Goal: Task Accomplishment & Management: Manage account settings

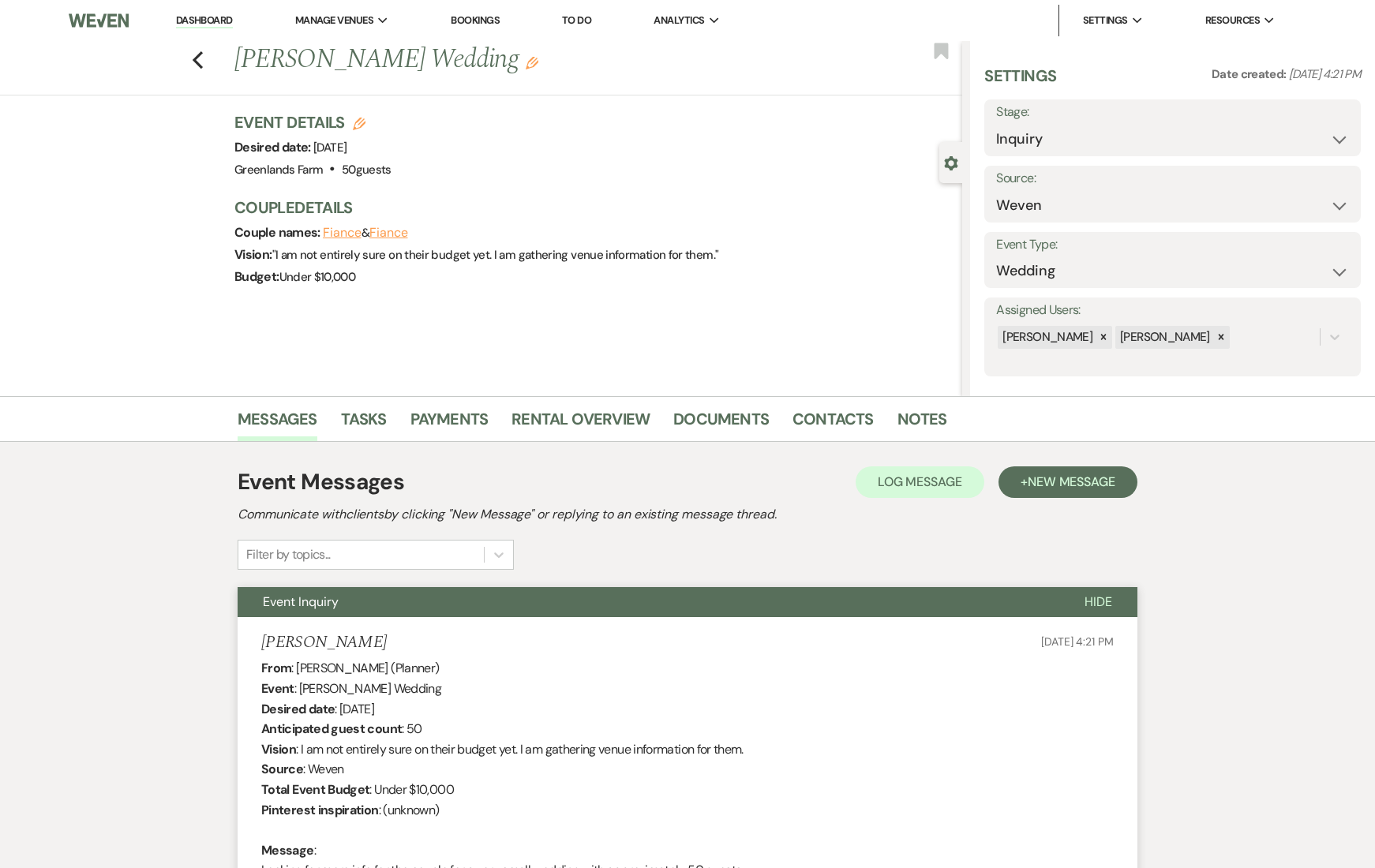
select select "1"
click at [226, 23] on link "Dashboard" at bounding box center [204, 21] width 57 height 15
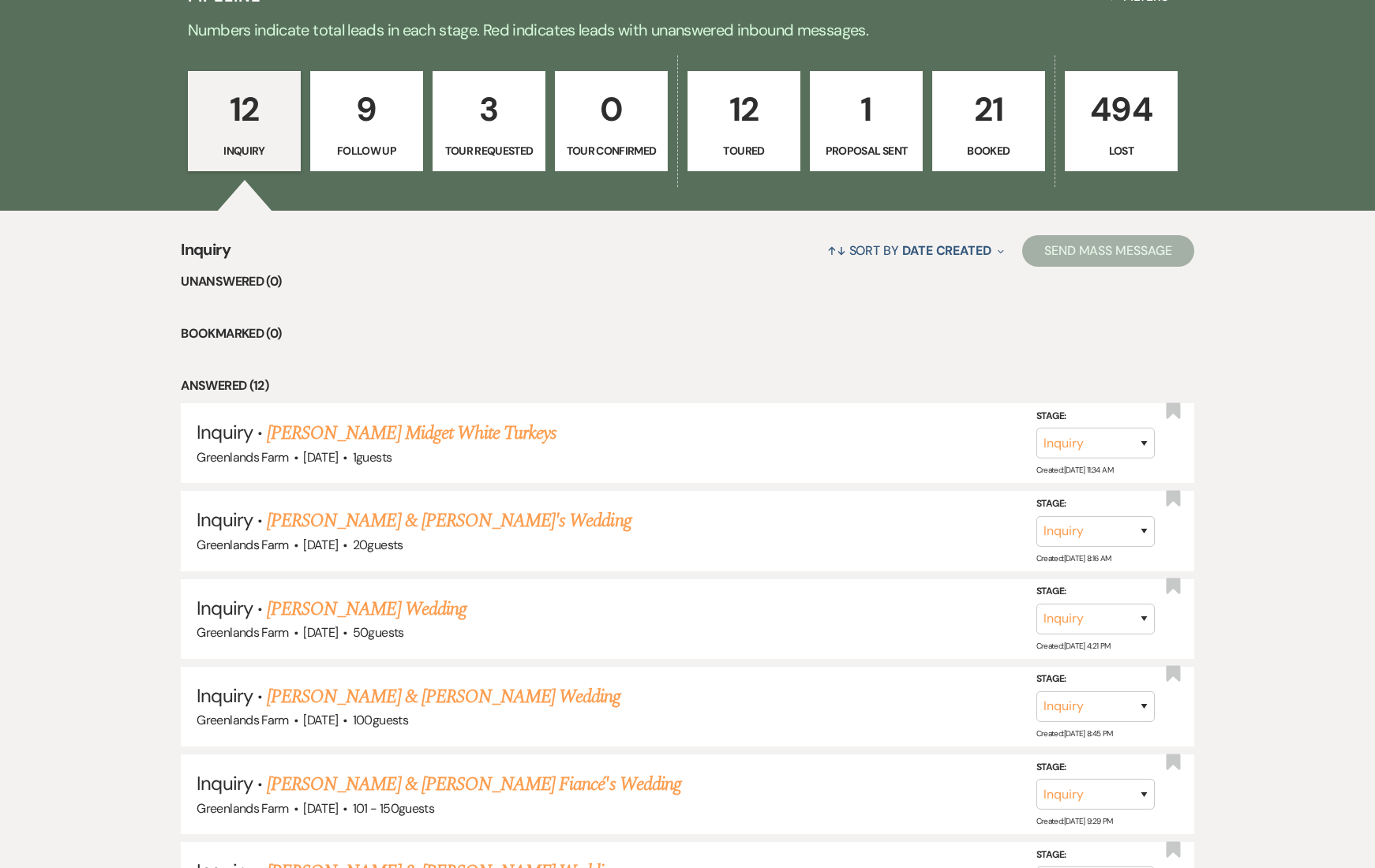
scroll to position [322, 0]
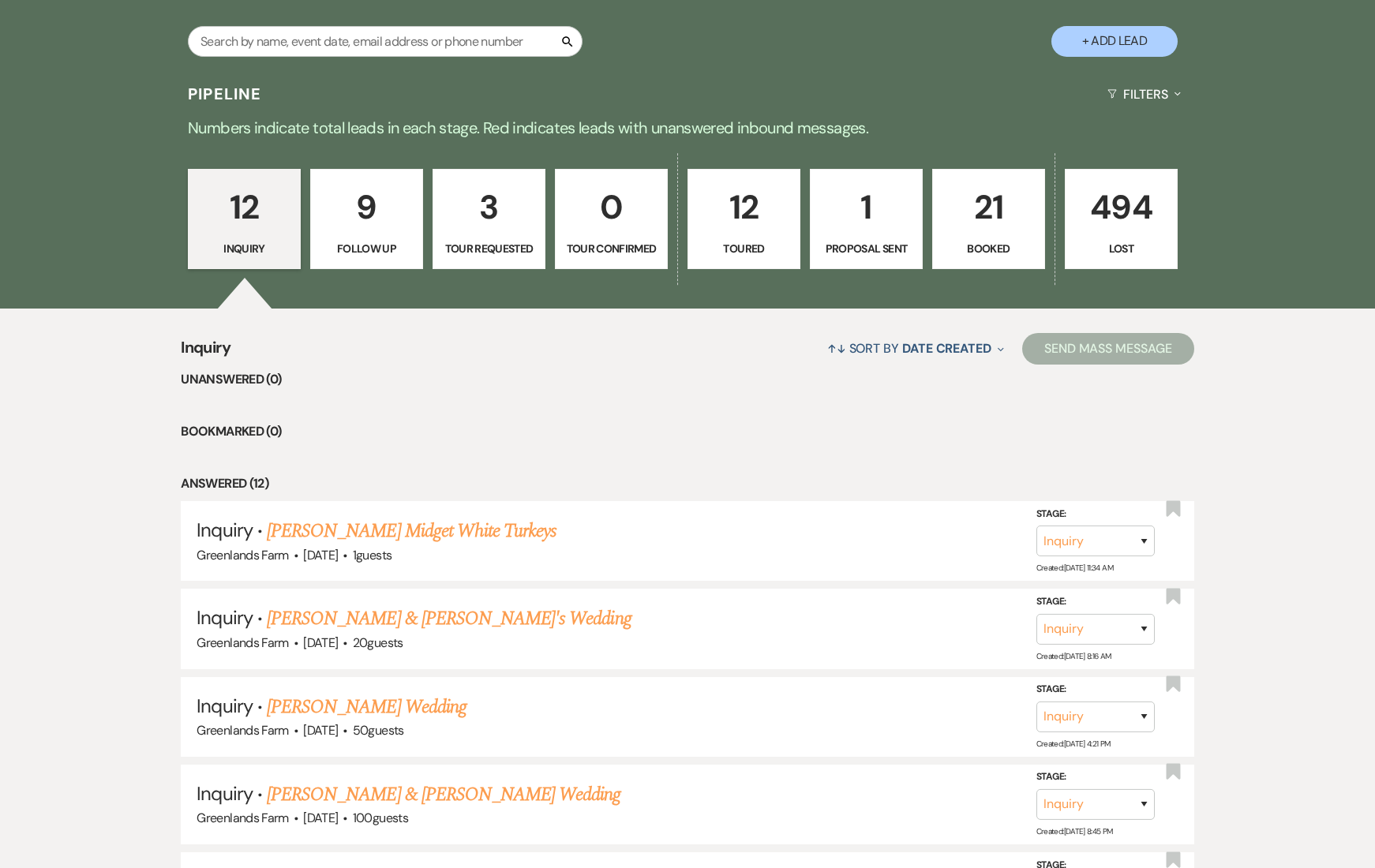
click at [462, 216] on p "3" at bounding box center [488, 207] width 93 height 53
select select "2"
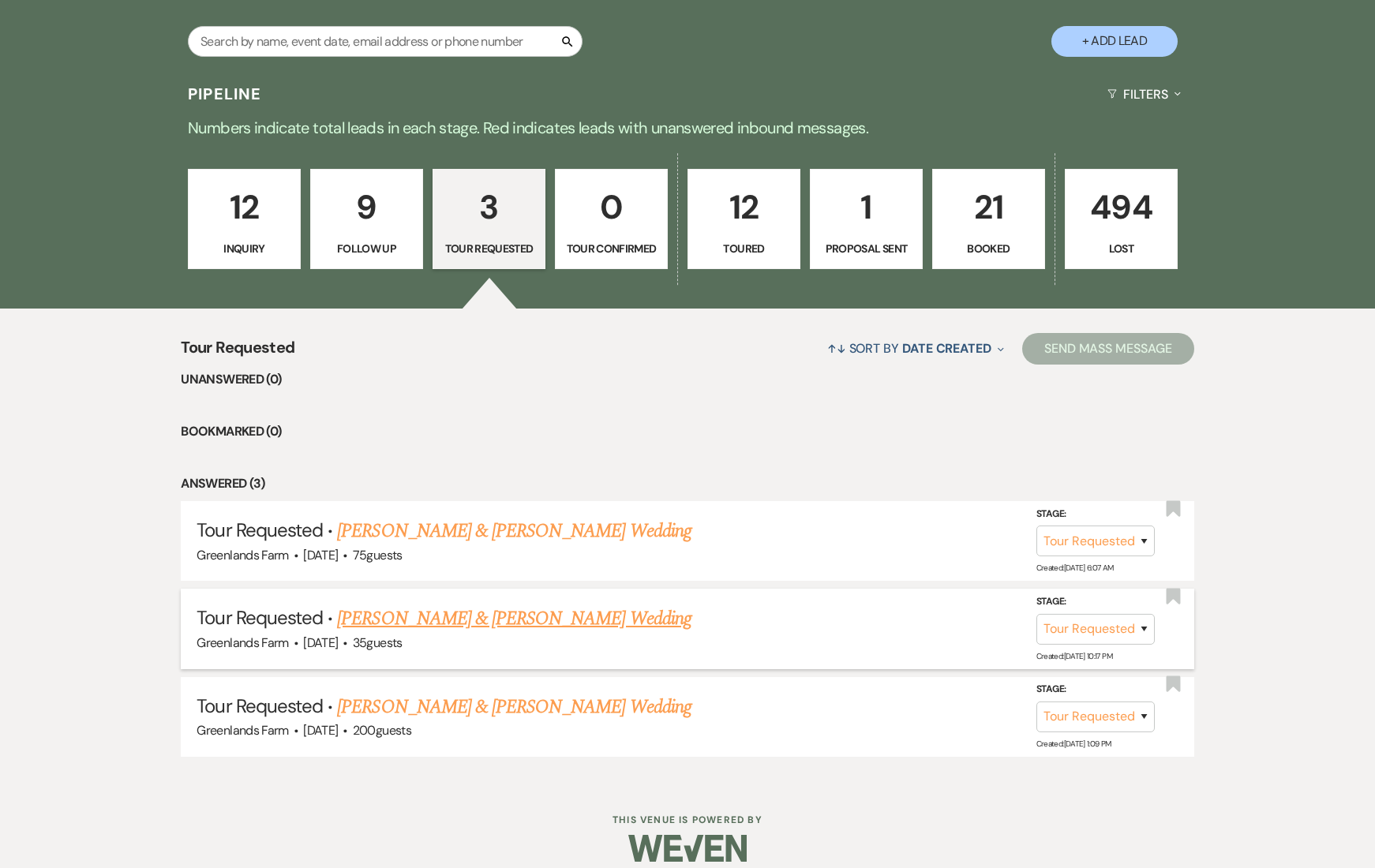
click at [488, 618] on link "[PERSON_NAME] & [PERSON_NAME] Wedding" at bounding box center [514, 618] width 353 height 28
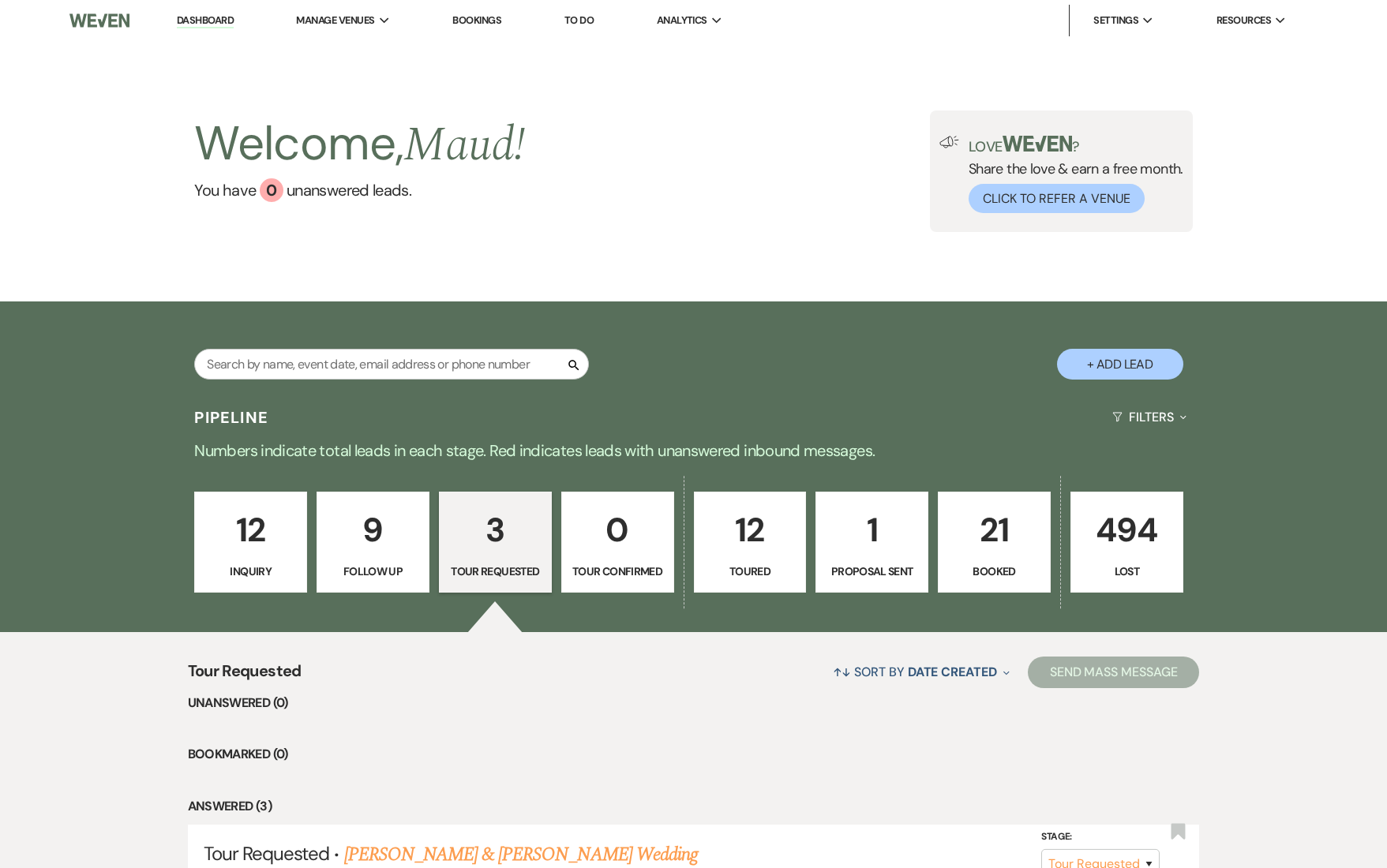
select select "2"
select select "1"
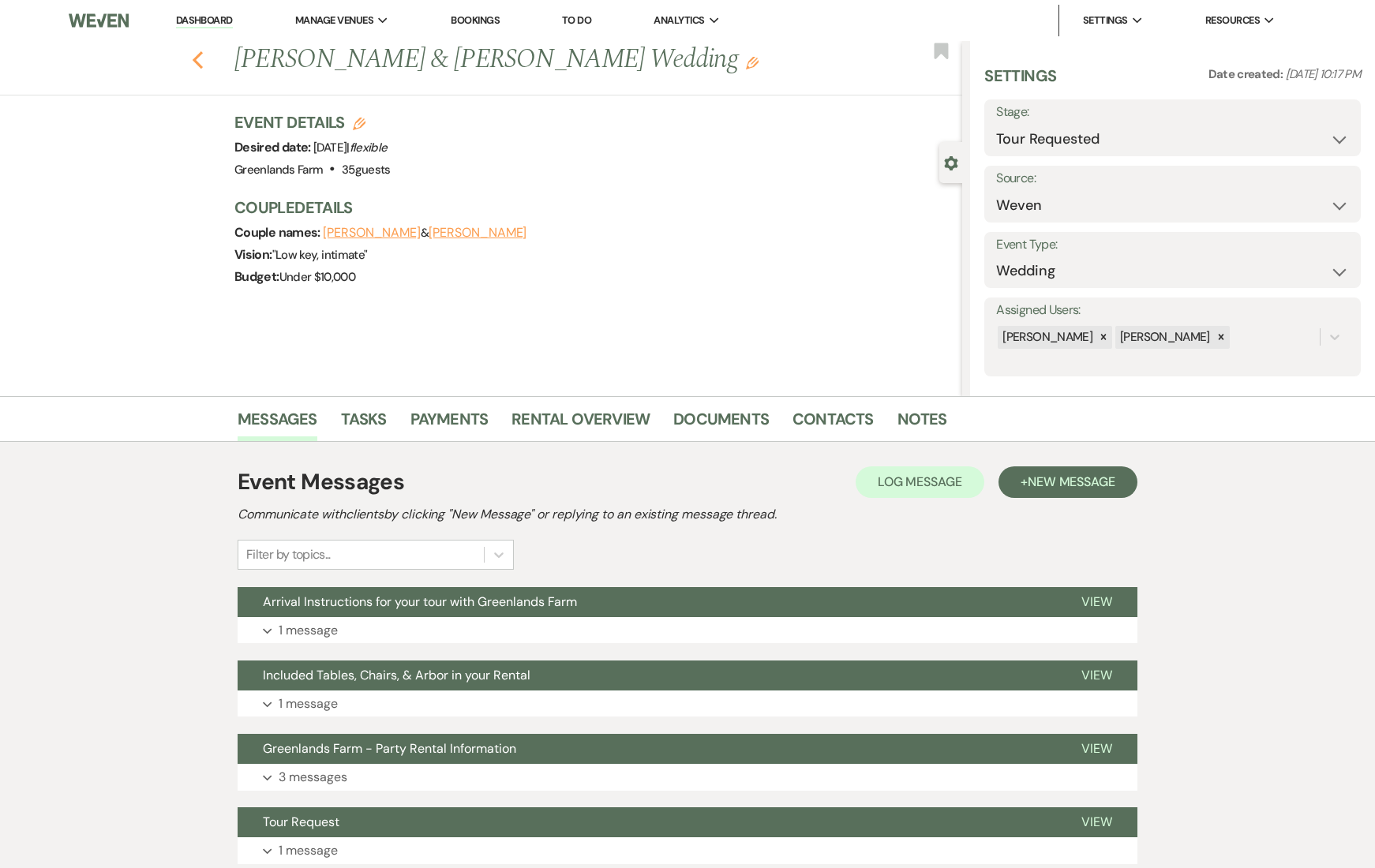
click at [203, 53] on use "button" at bounding box center [198, 59] width 10 height 17
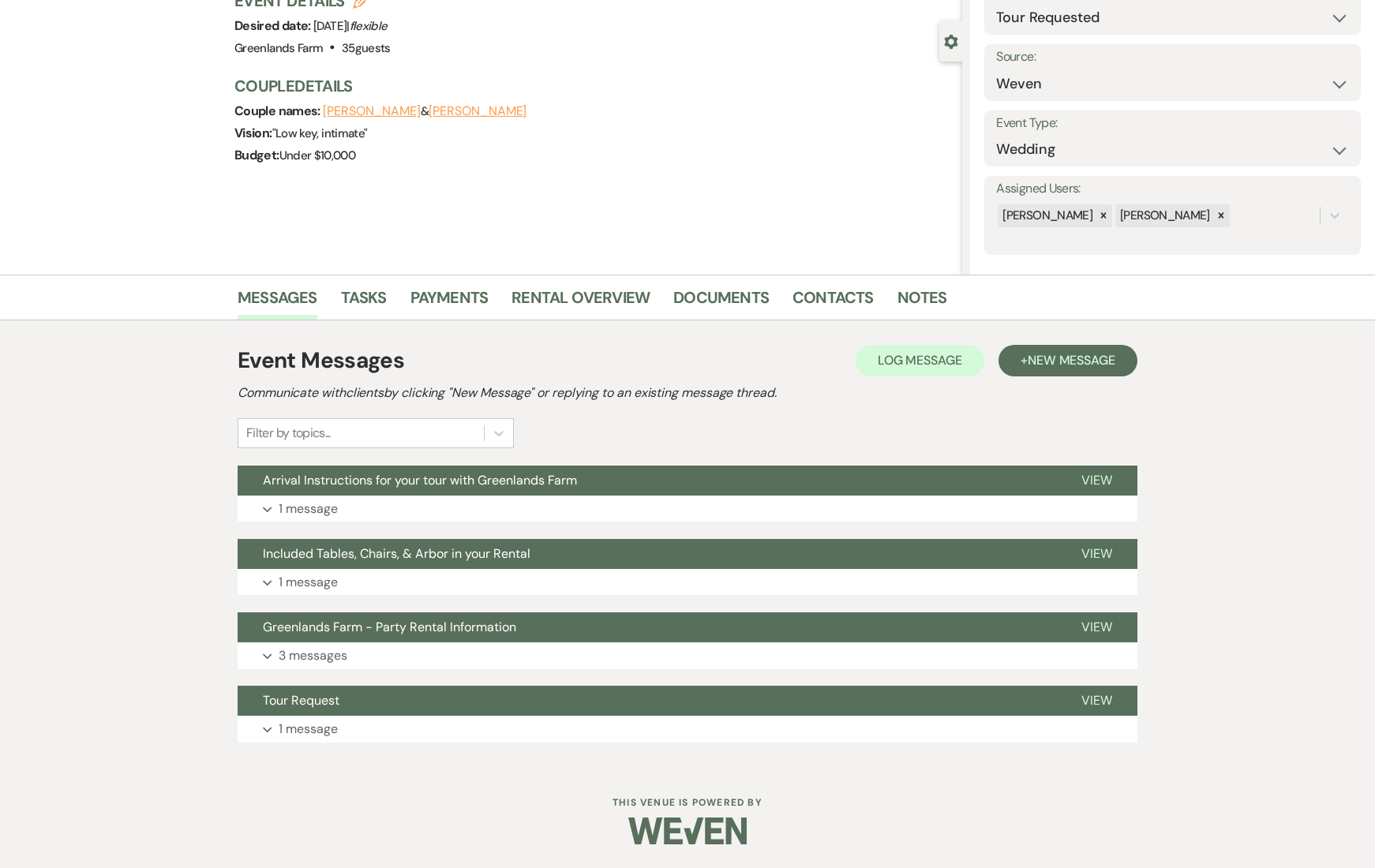
select select "2"
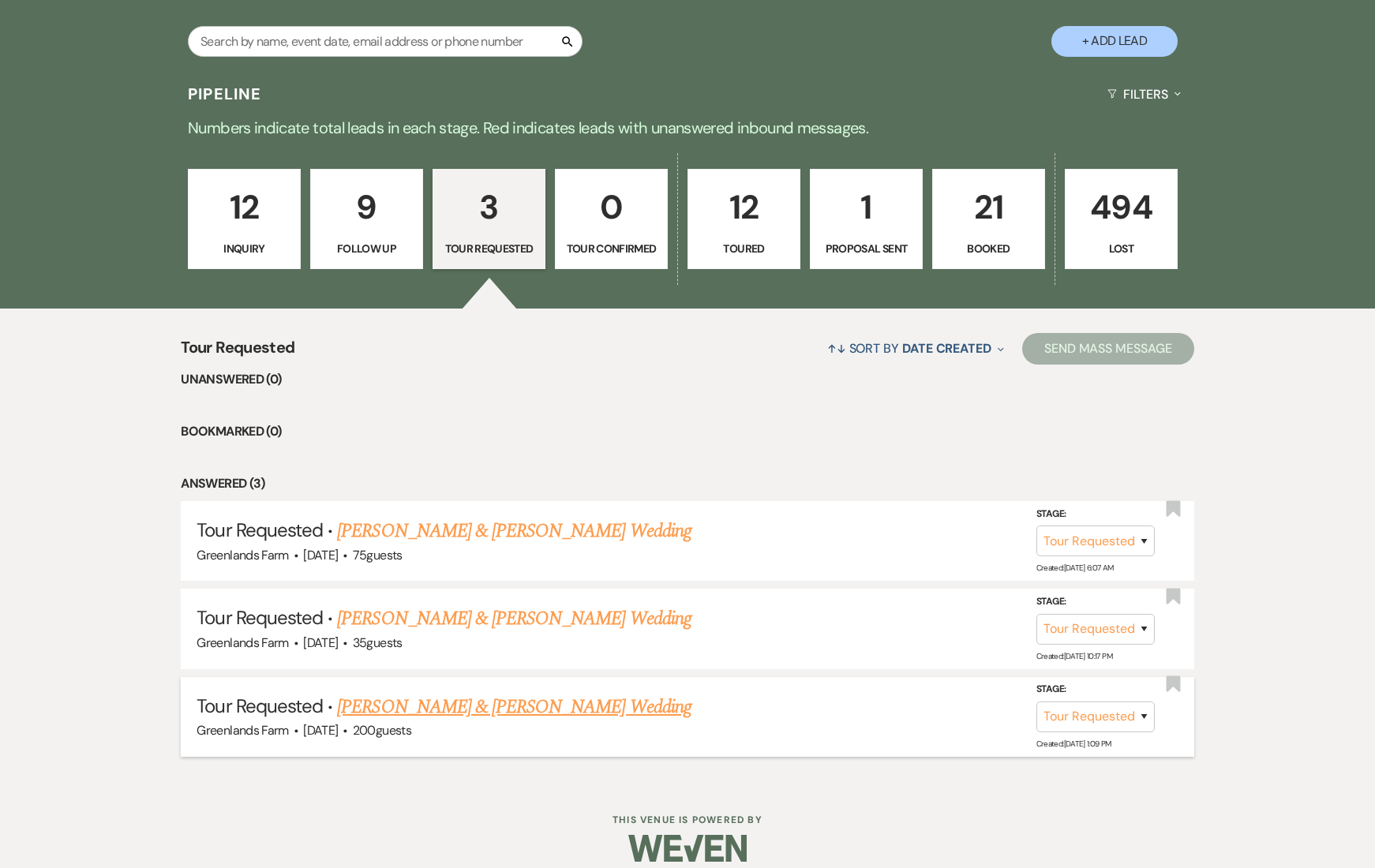
click at [509, 710] on link "[PERSON_NAME] & [PERSON_NAME] Wedding" at bounding box center [514, 707] width 353 height 28
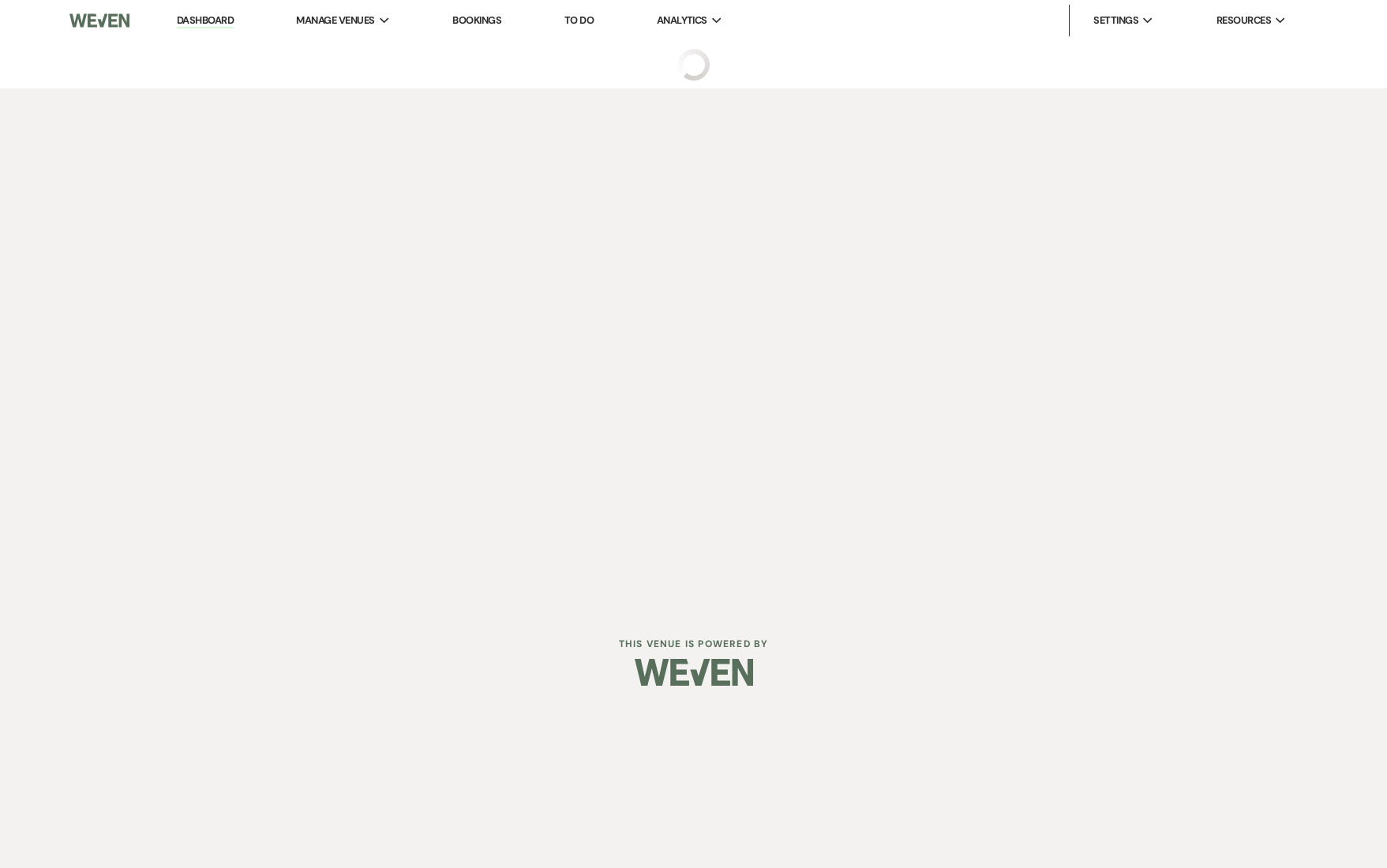
select select "2"
select select "1"
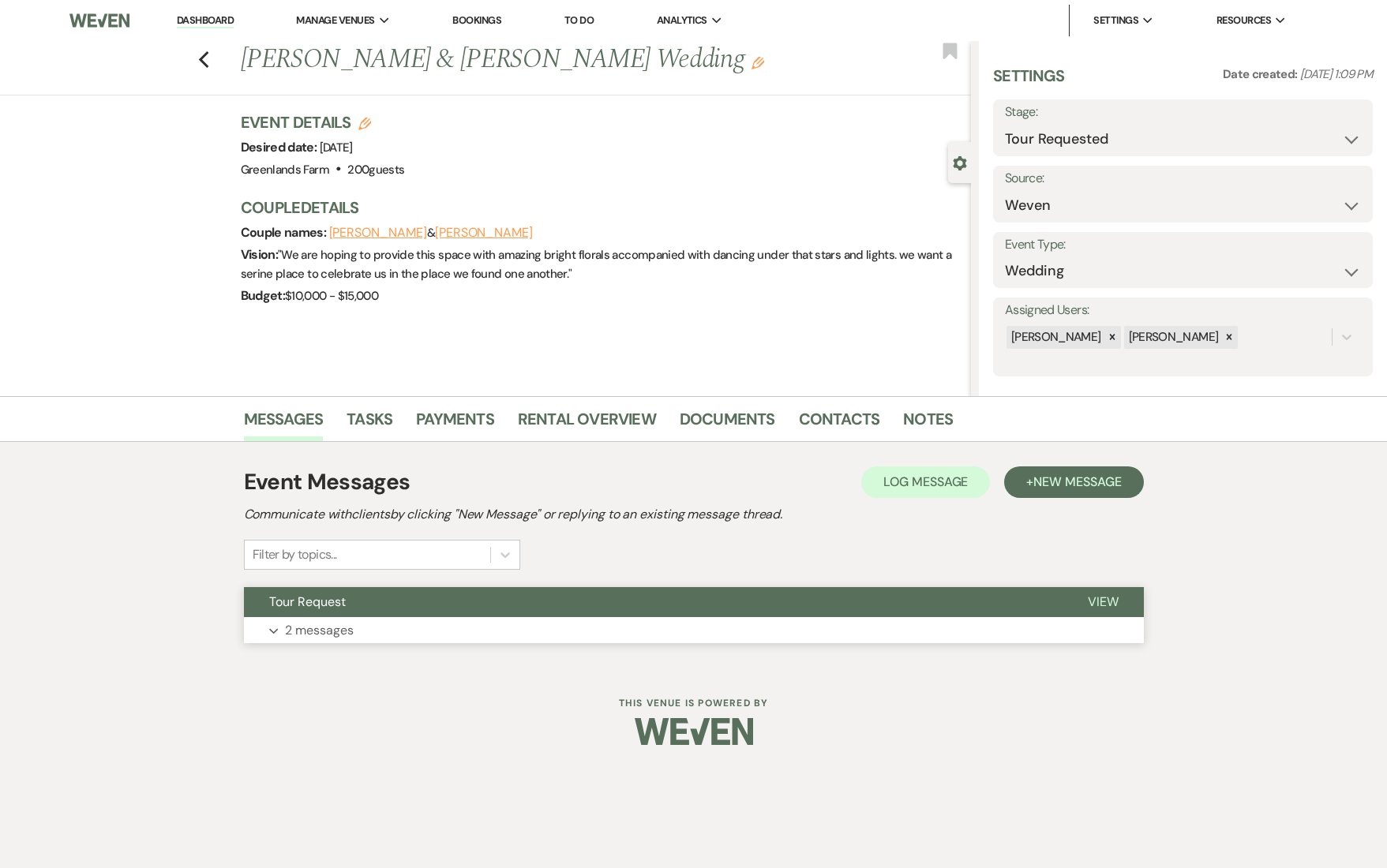
click at [502, 625] on button "Expand 2 messages" at bounding box center [694, 631] width 900 height 27
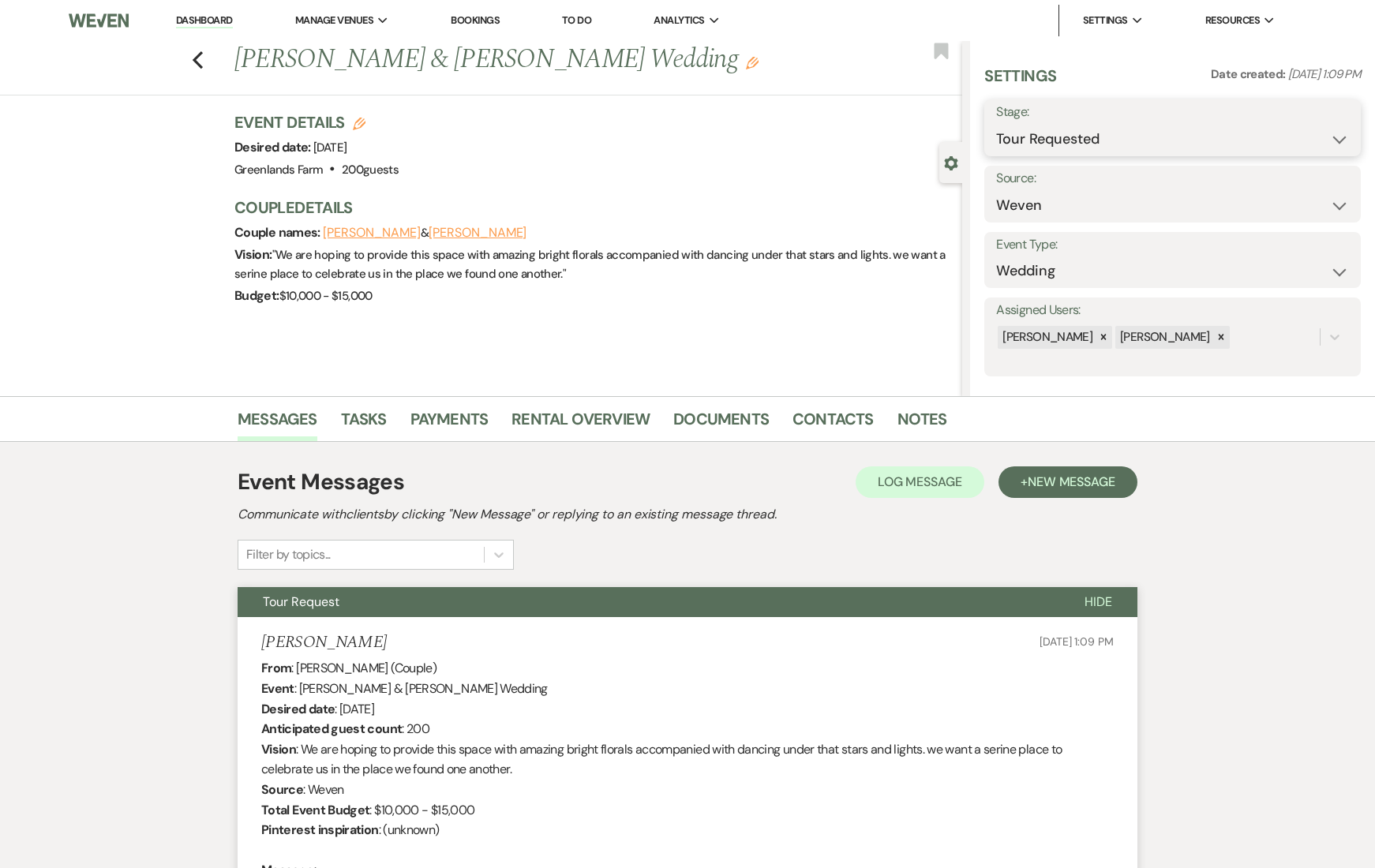
click at [1187, 132] on select "Inquiry Follow Up Tour Requested Tour Confirmed Toured Proposal Sent Booked Lost" at bounding box center [1172, 139] width 352 height 31
select select "8"
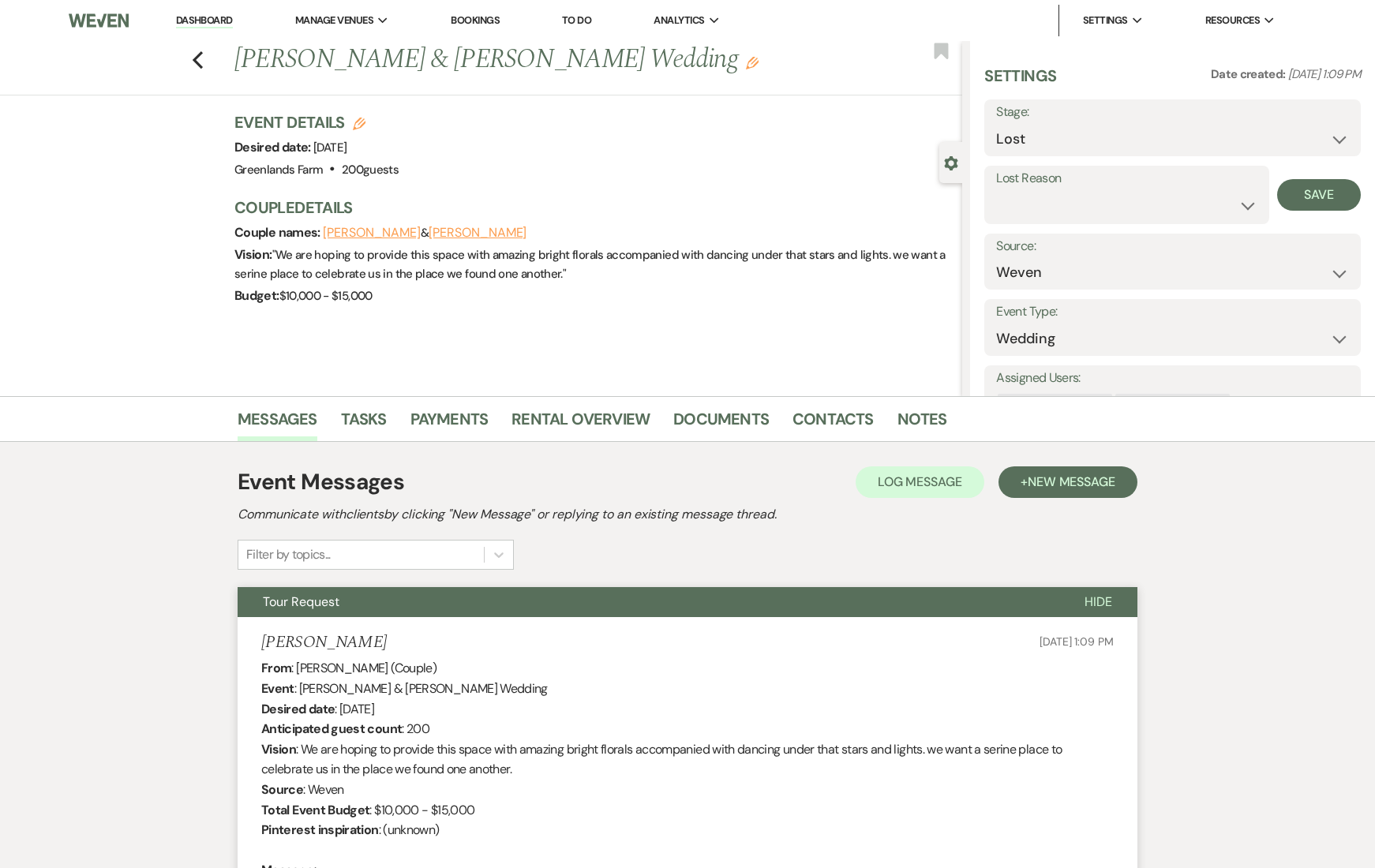
click at [1233, 224] on div "Settings Date created: [DATE] 1:09 PM Stage: Inquiry Follow Up Tour Requested T…" at bounding box center [1172, 254] width 376 height 380
click at [1204, 210] on select "Booked Elsewhere Budget Date Unavailable No Response Not a Good Match Capacity …" at bounding box center [1126, 206] width 261 height 31
select select "10"
click at [1327, 183] on button "Save" at bounding box center [1319, 194] width 84 height 31
click at [189, 20] on link "Dashboard" at bounding box center [204, 21] width 57 height 15
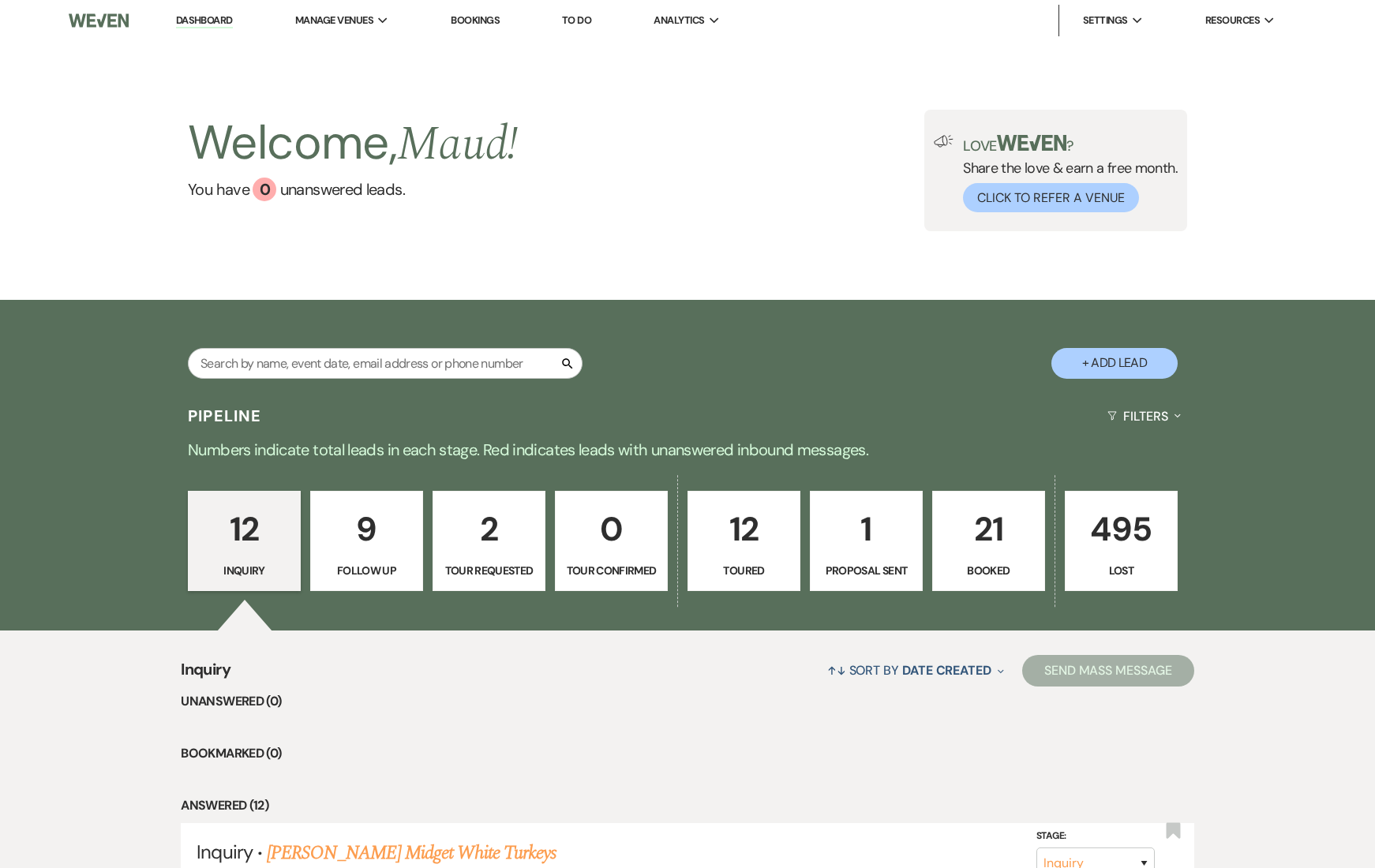
click at [463, 578] on p "Tour Requested" at bounding box center [488, 571] width 93 height 17
select select "2"
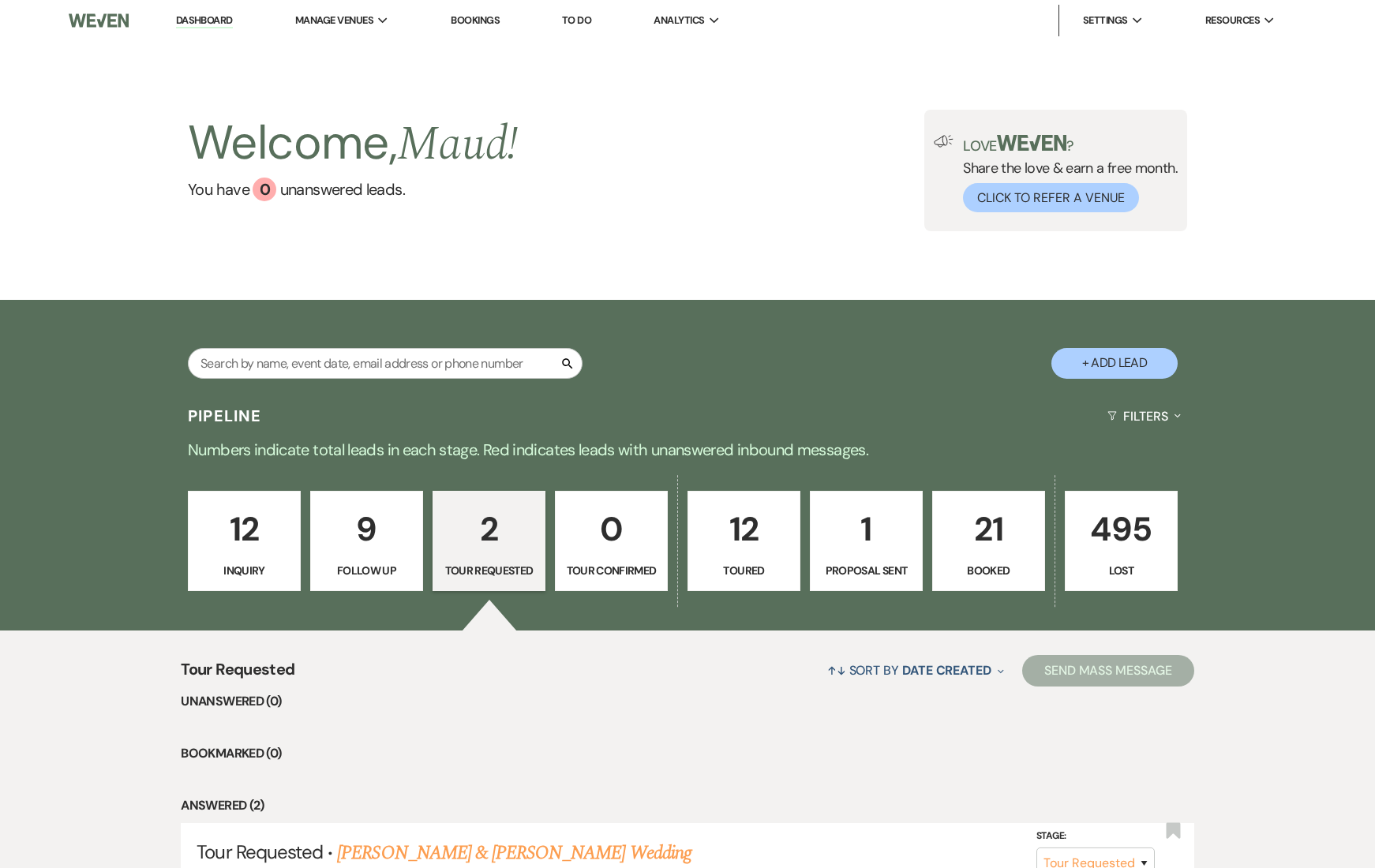
scroll to position [251, 0]
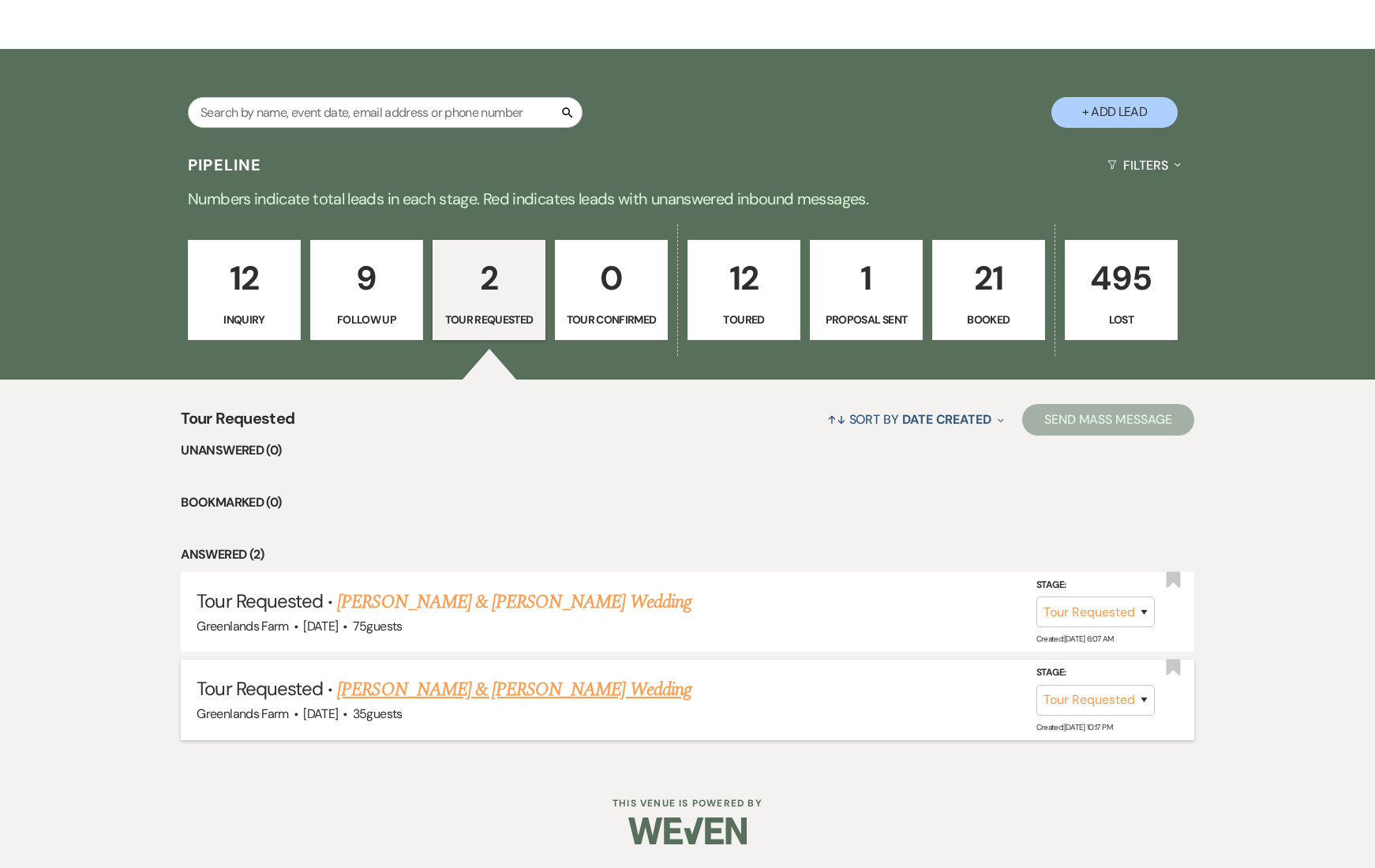
click at [454, 698] on link "[PERSON_NAME] & [PERSON_NAME] Wedding" at bounding box center [514, 690] width 353 height 28
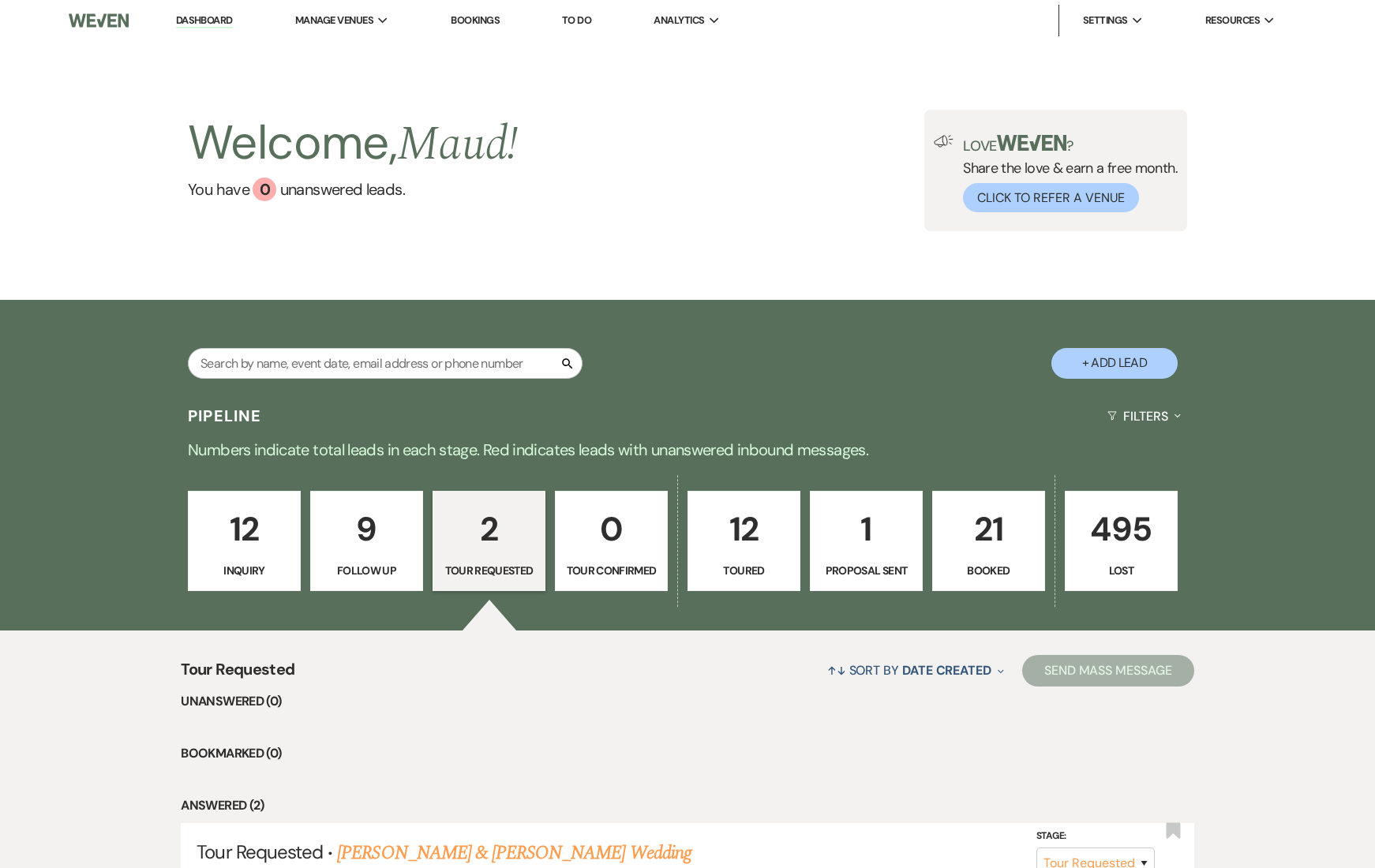
select select "2"
select select "1"
